Goal: Find specific page/section: Find specific page/section

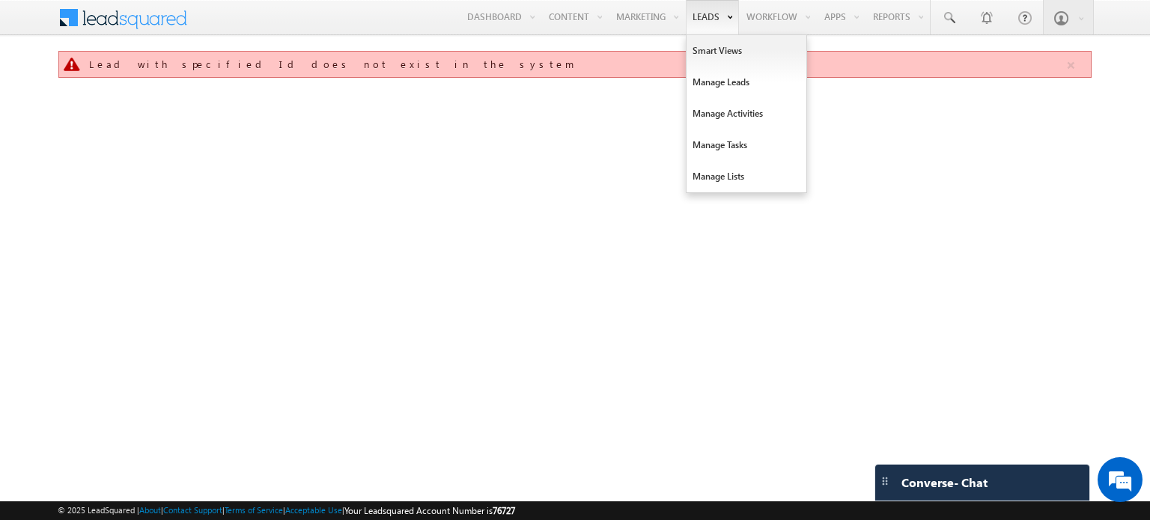
click at [708, 7] on link "Leads" at bounding box center [712, 17] width 53 height 34
click at [705, 41] on link "Smart Views" at bounding box center [747, 50] width 120 height 31
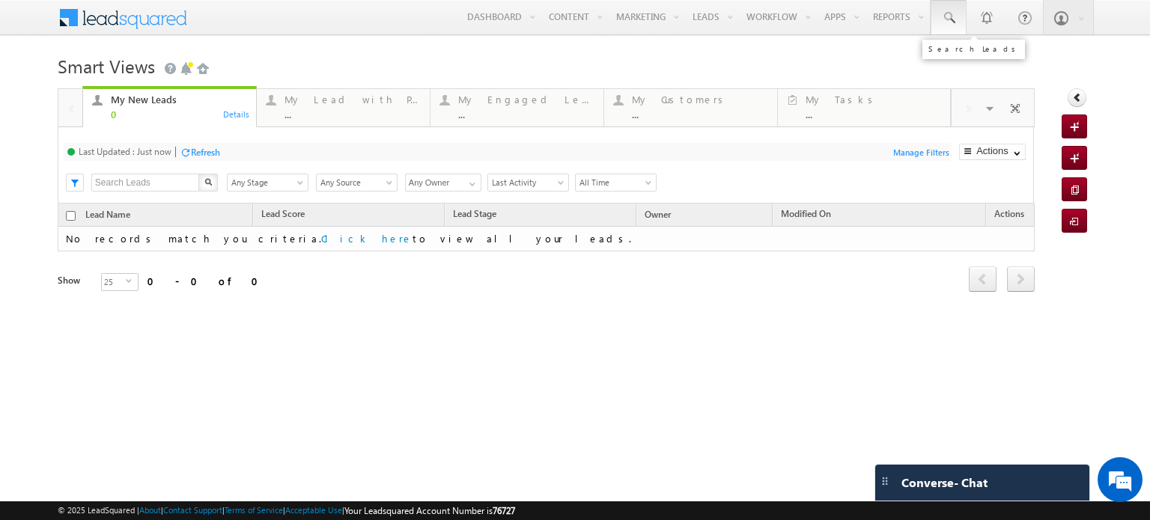
click at [957, 14] on link at bounding box center [949, 17] width 36 height 34
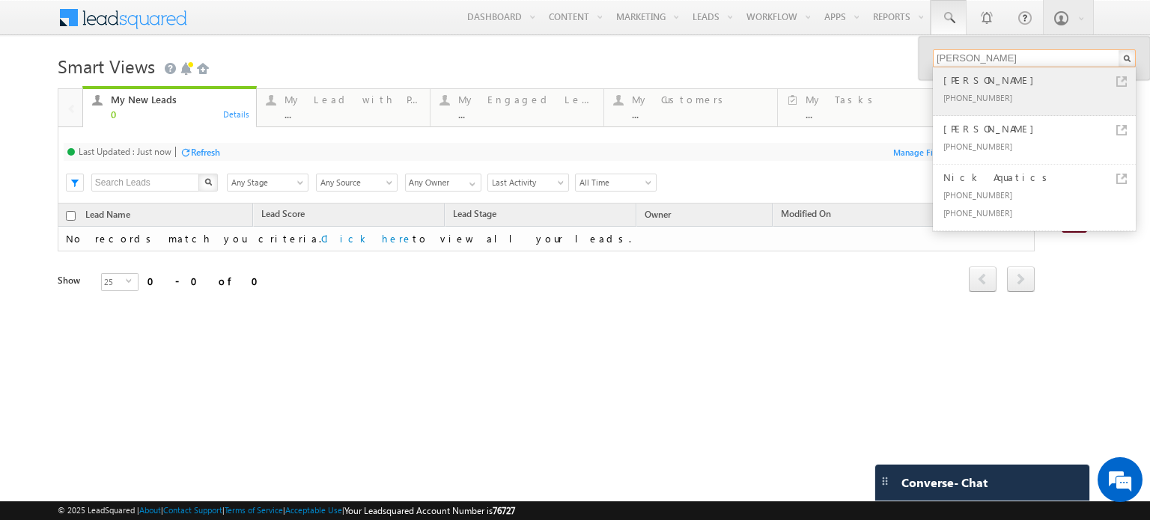
type input "nick"
click at [1008, 86] on div "[PERSON_NAME]" at bounding box center [1040, 80] width 201 height 16
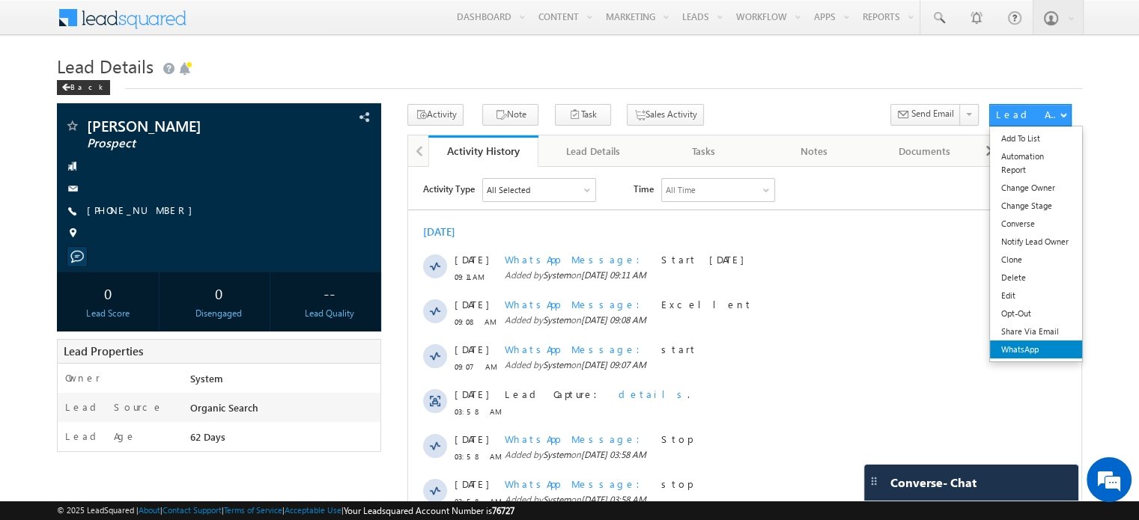
drag, startPoint x: 1011, startPoint y: 347, endPoint x: 514, endPoint y: 146, distance: 536.8
click at [1011, 347] on link "WhatsApp" at bounding box center [1036, 350] width 92 height 18
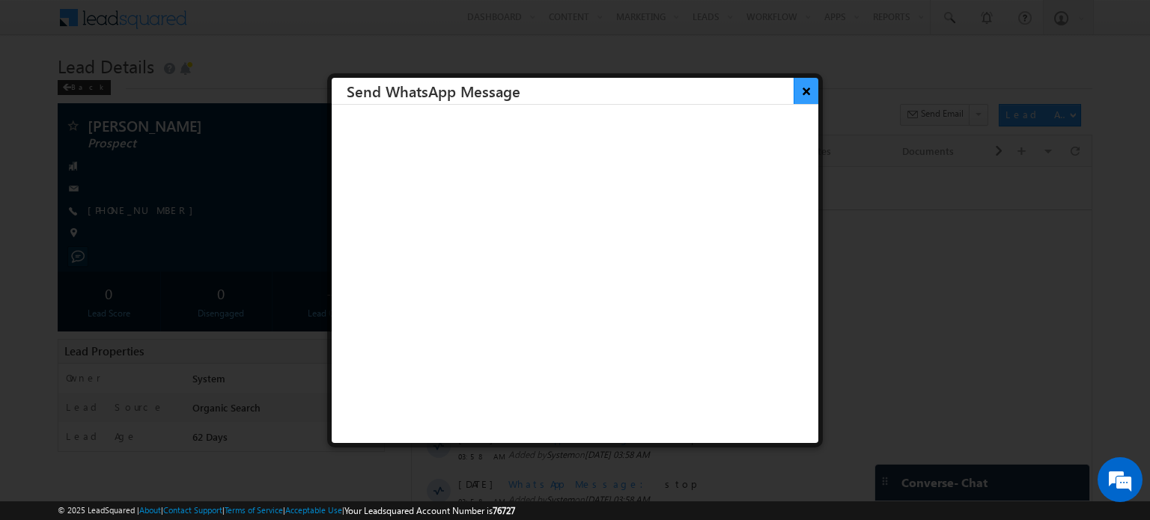
click at [800, 87] on button "×" at bounding box center [806, 91] width 25 height 26
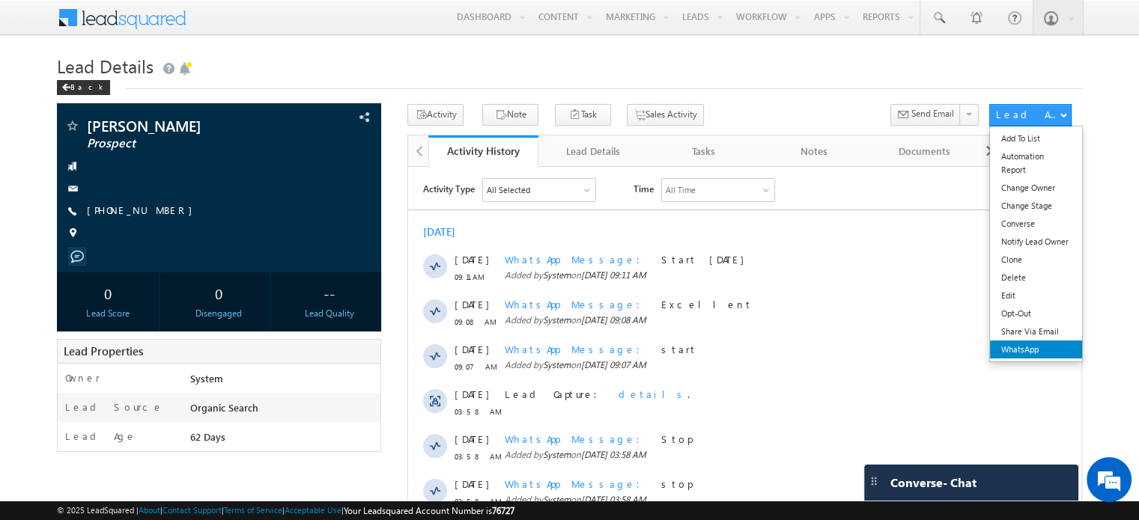
click at [1056, 348] on link "WhatsApp" at bounding box center [1036, 350] width 92 height 18
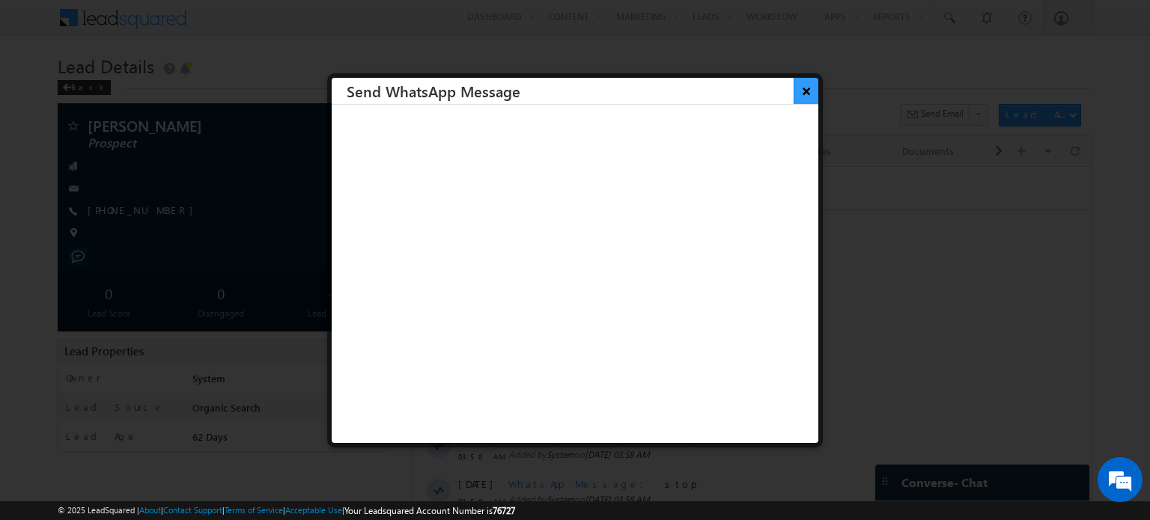
click at [797, 91] on button "×" at bounding box center [806, 91] width 25 height 26
